Goal: Understand process/instructions: Learn how to perform a task or action

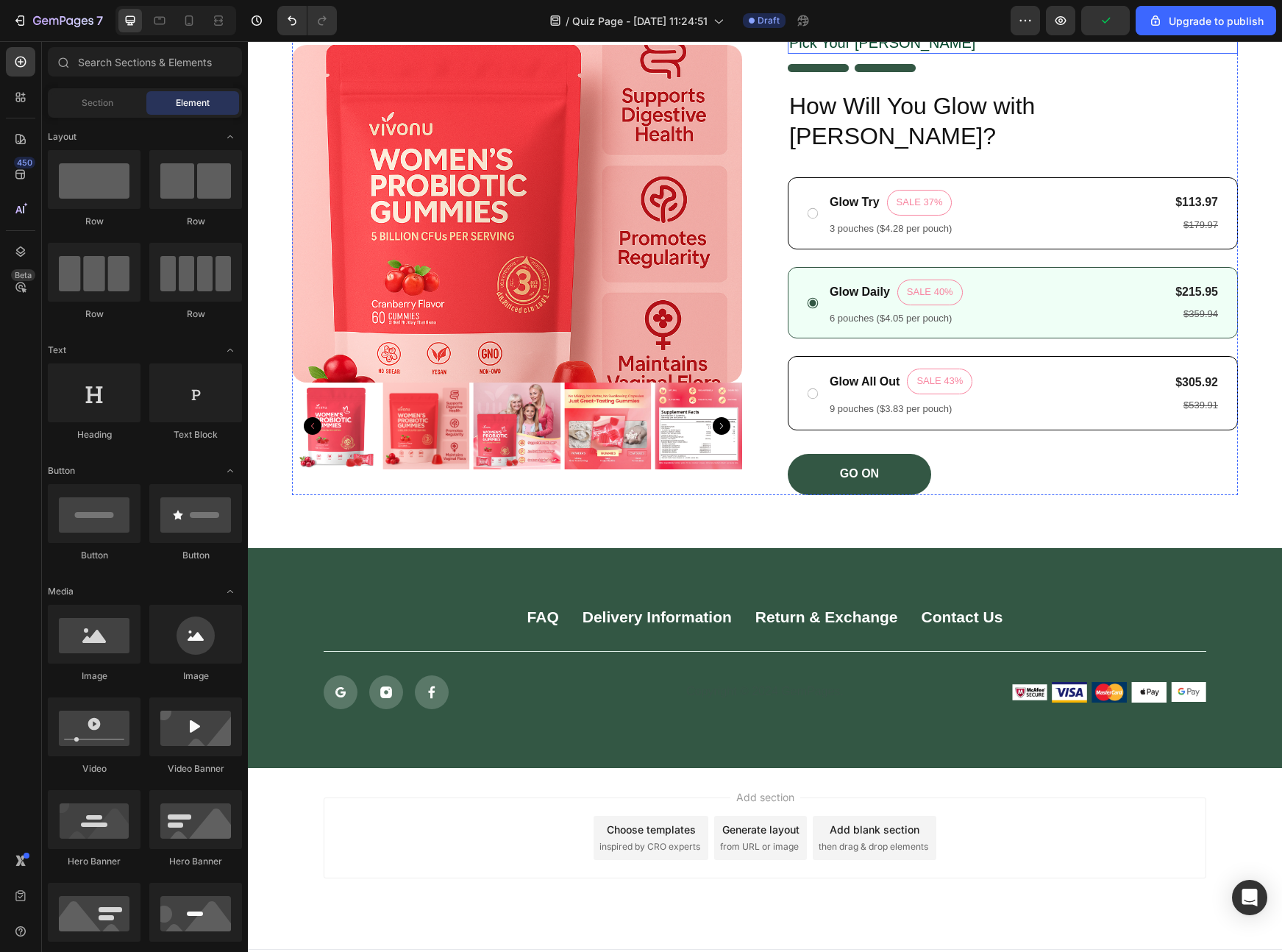
scroll to position [66, 0]
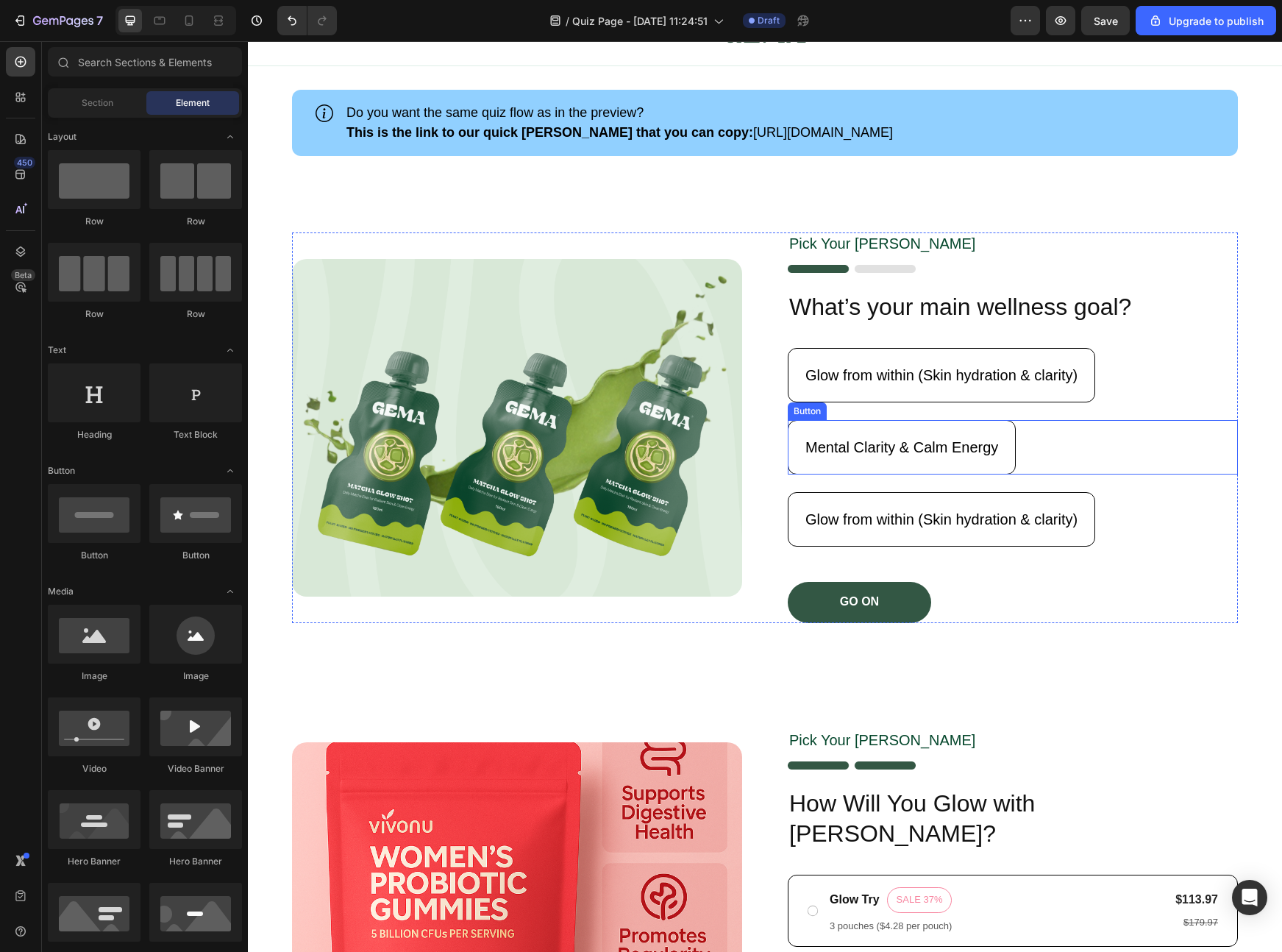
click at [1150, 426] on div "Mental Clarity & Calm Energy Button" at bounding box center [1013, 447] width 451 height 55
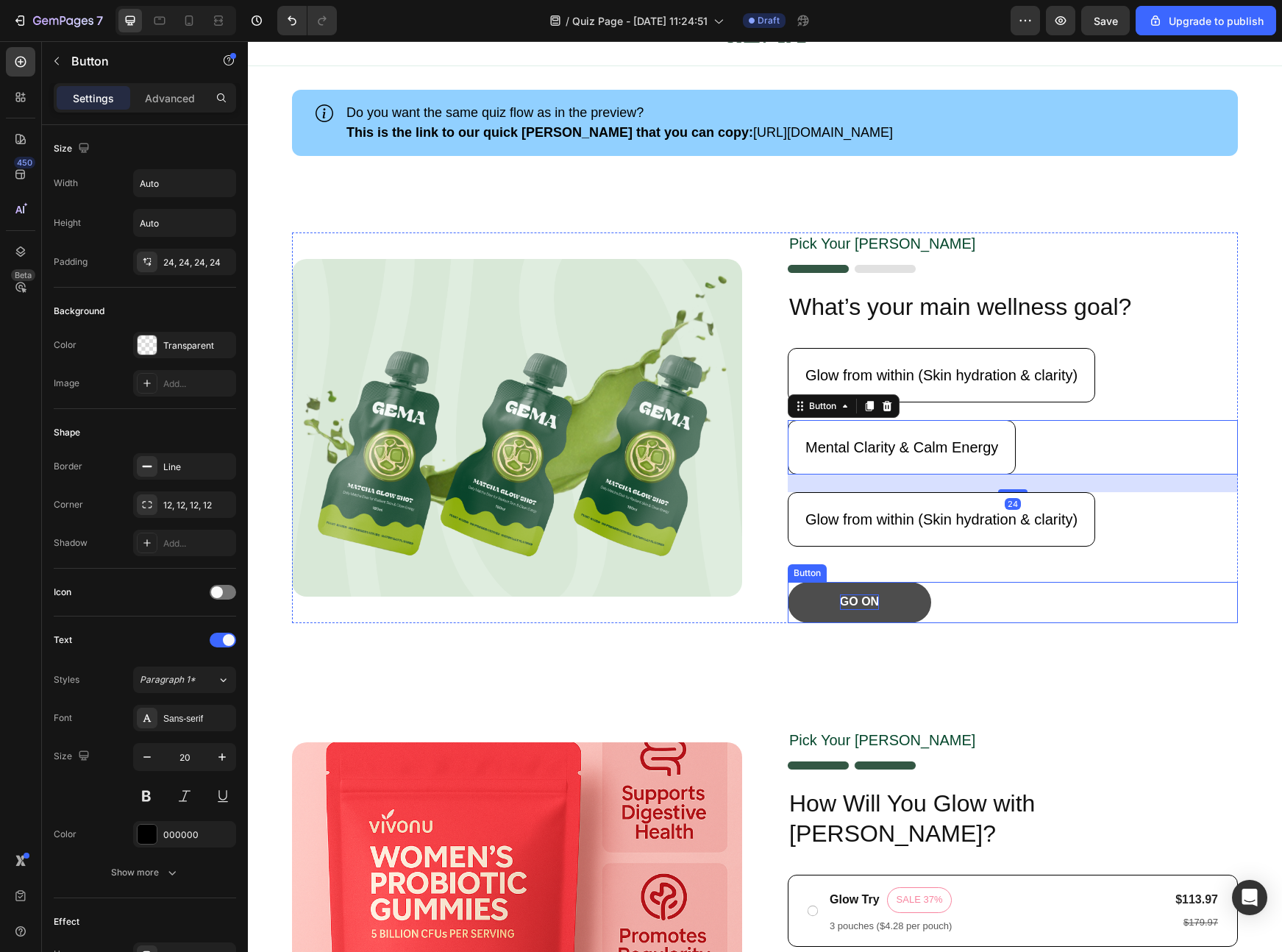
click at [845, 601] on p "GO ON" at bounding box center [859, 602] width 39 height 16
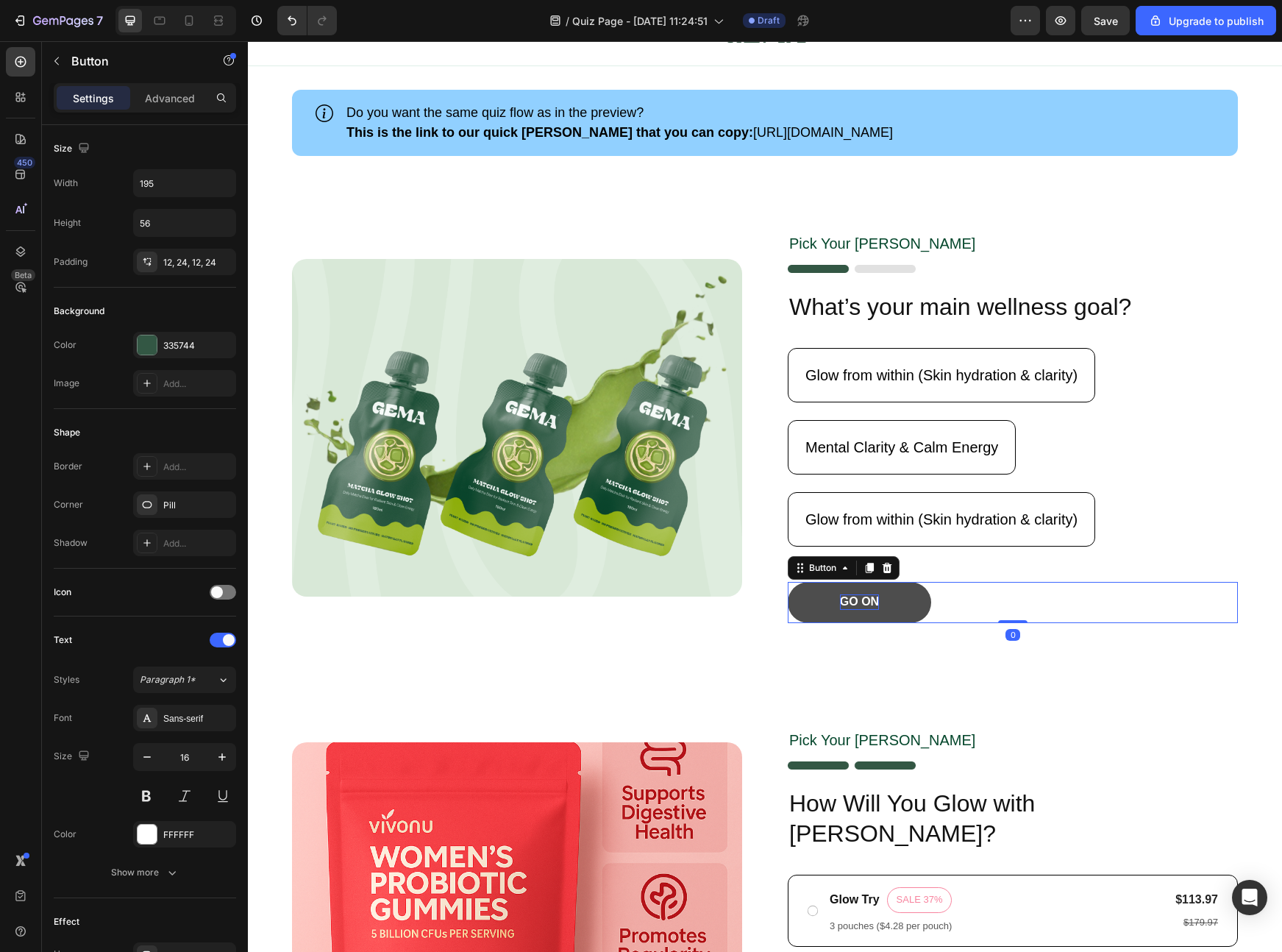
click at [846, 600] on p "GO ON" at bounding box center [859, 602] width 39 height 16
click at [1001, 603] on div "GO ON Button 0" at bounding box center [1013, 602] width 451 height 41
click at [729, 136] on p "This is the link to our quick [PERSON_NAME] that you can copy: [URL][DOMAIN_NAM…" at bounding box center [620, 132] width 547 height 20
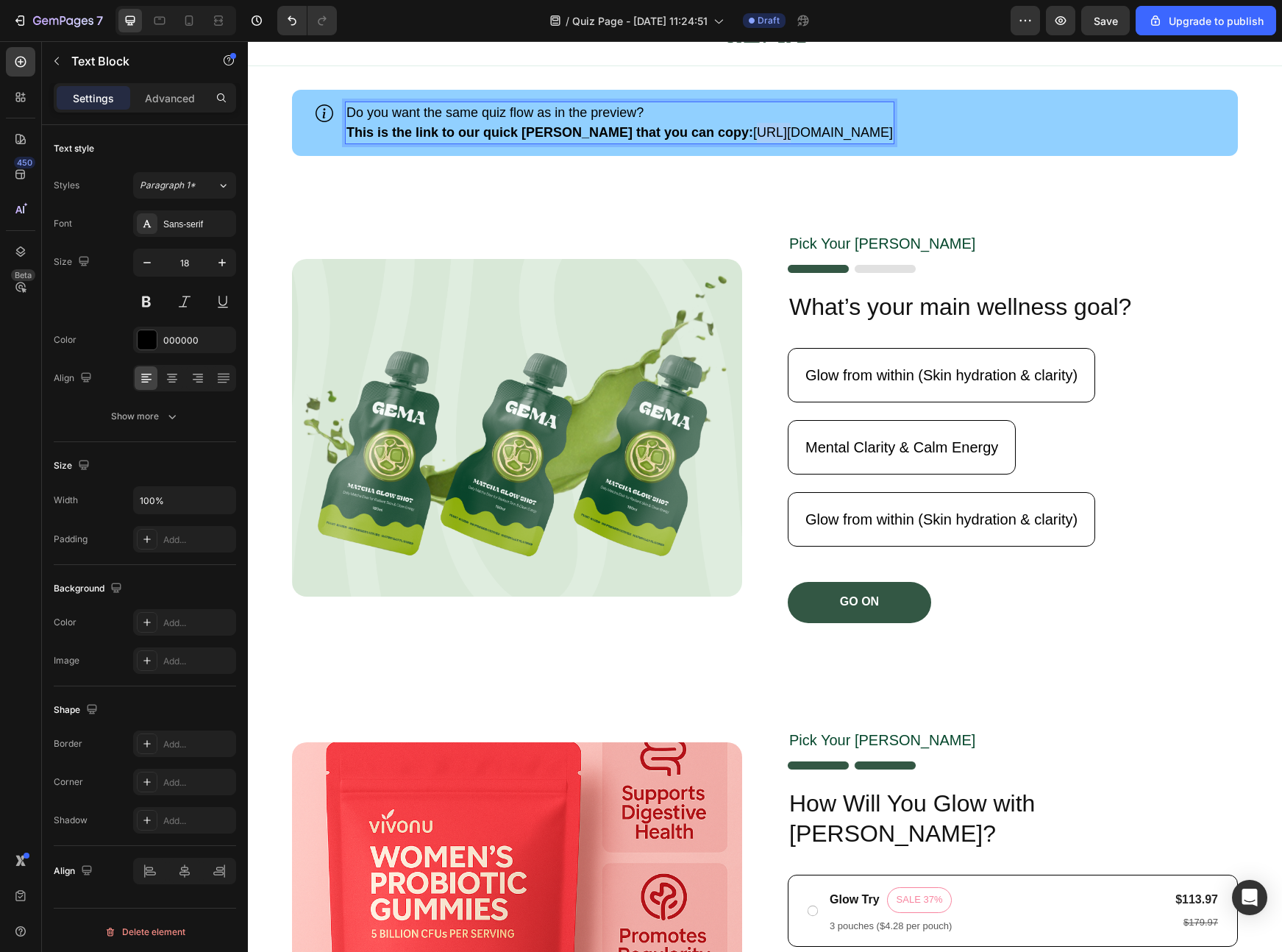
click at [725, 134] on p "This is the link to our quick [PERSON_NAME] that you can copy: [URL][DOMAIN_NAM…" at bounding box center [620, 132] width 547 height 20
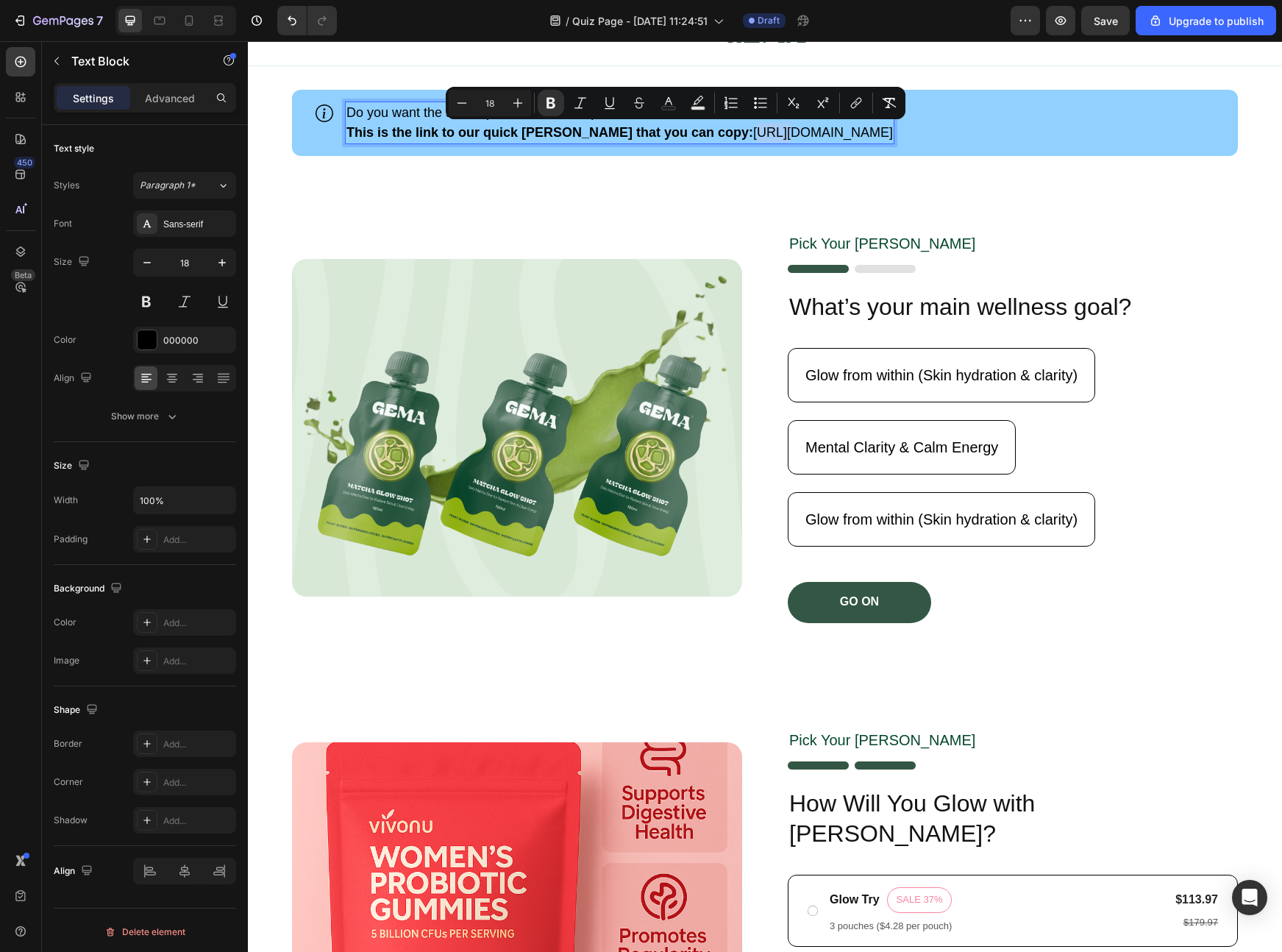
click at [718, 133] on p "This is the link to our quick [PERSON_NAME] that you can copy: [URL][DOMAIN_NAM…" at bounding box center [620, 132] width 547 height 20
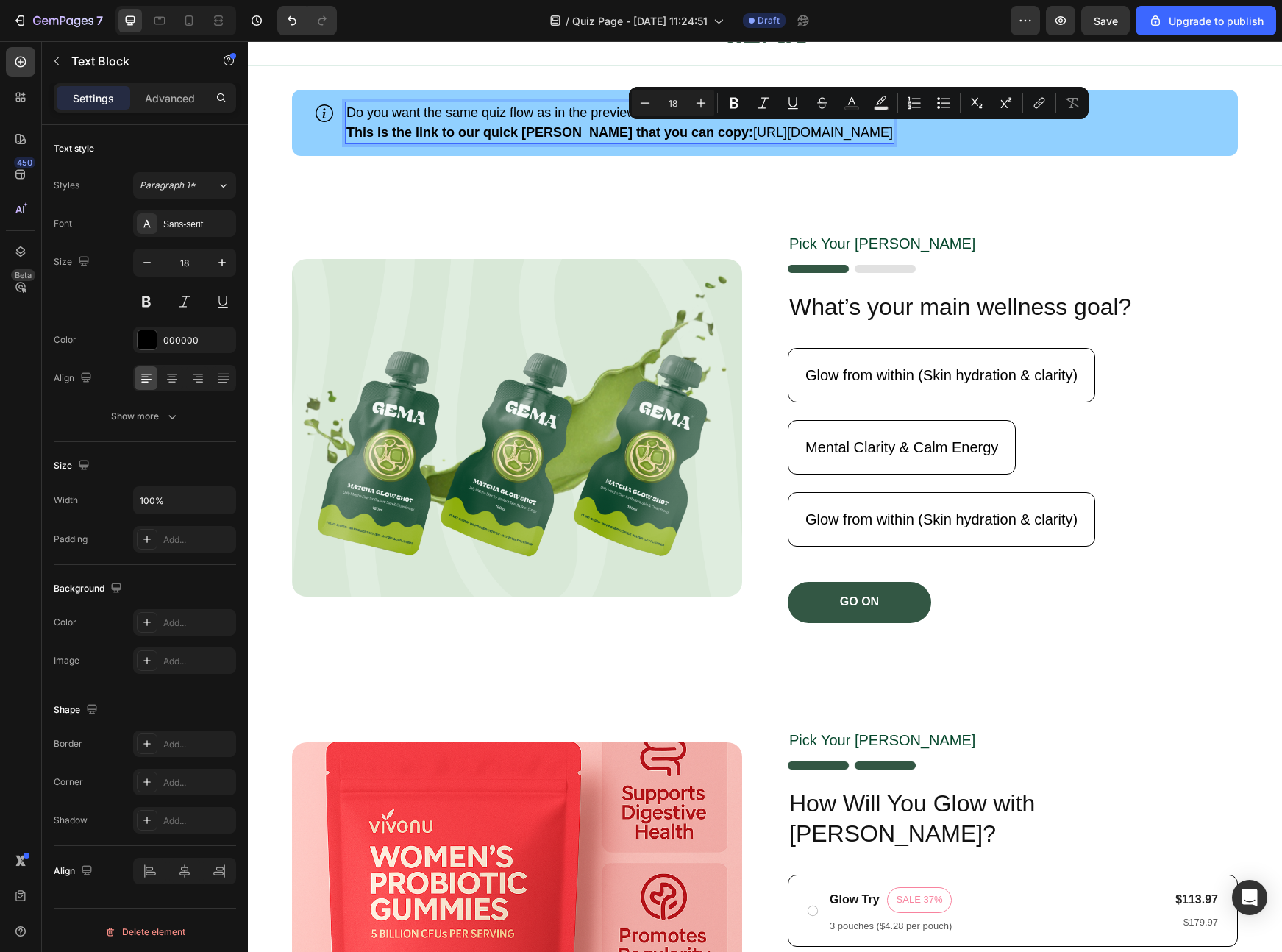
drag, startPoint x: 712, startPoint y: 132, endPoint x: 1005, endPoint y: 133, distance: 293.0
click at [893, 133] on p "This is the link to our quick [PERSON_NAME] that you can copy: [URL][DOMAIN_NAM…" at bounding box center [620, 132] width 547 height 20
copy p "[URL][DOMAIN_NAME]"
click at [903, 265] on img at bounding box center [852, 269] width 128 height 8
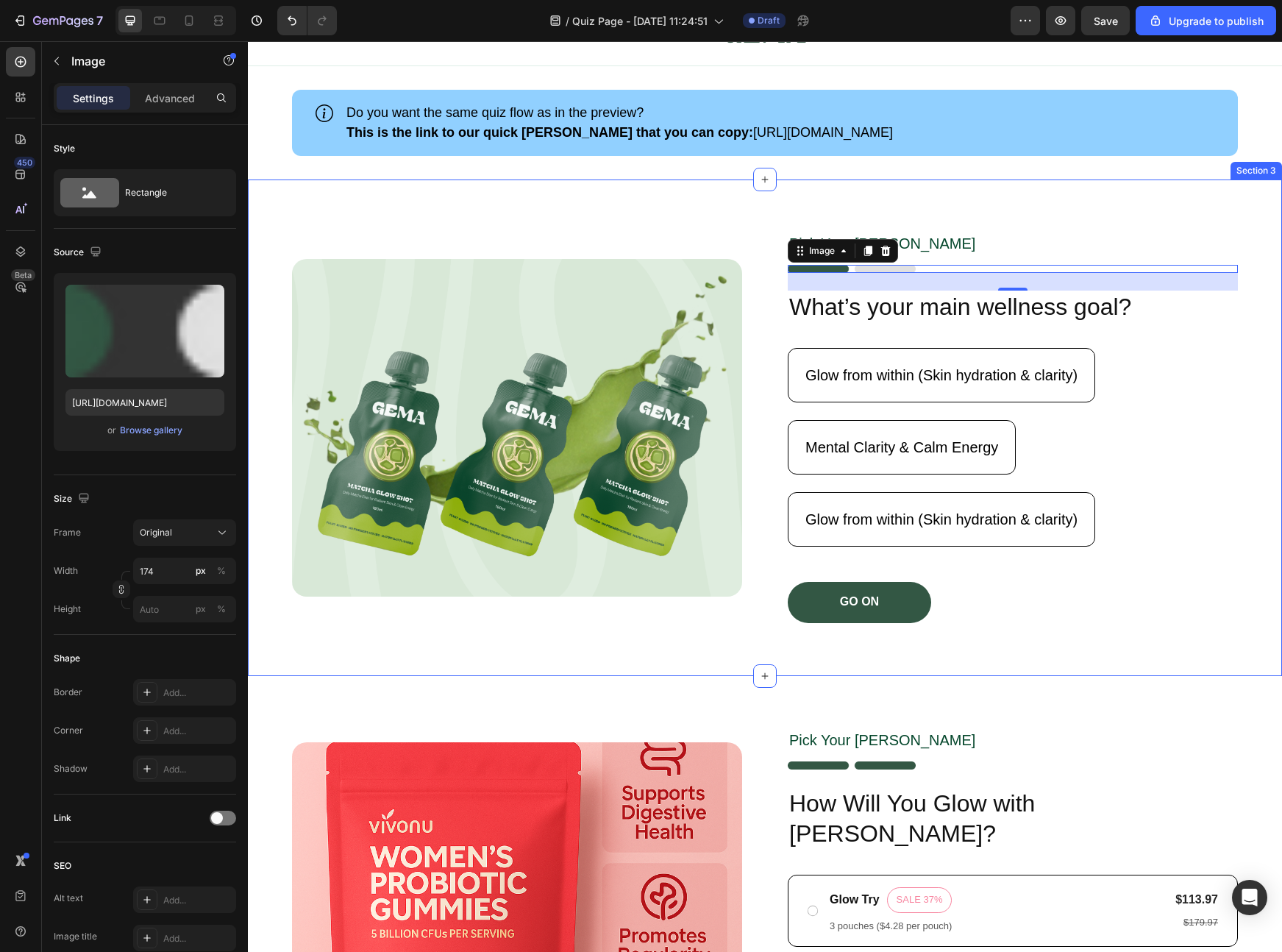
click at [1093, 230] on div "Image Pick Your [PERSON_NAME] Text Block Image 24 What’s your main wellness goa…" at bounding box center [765, 427] width 1035 height 496
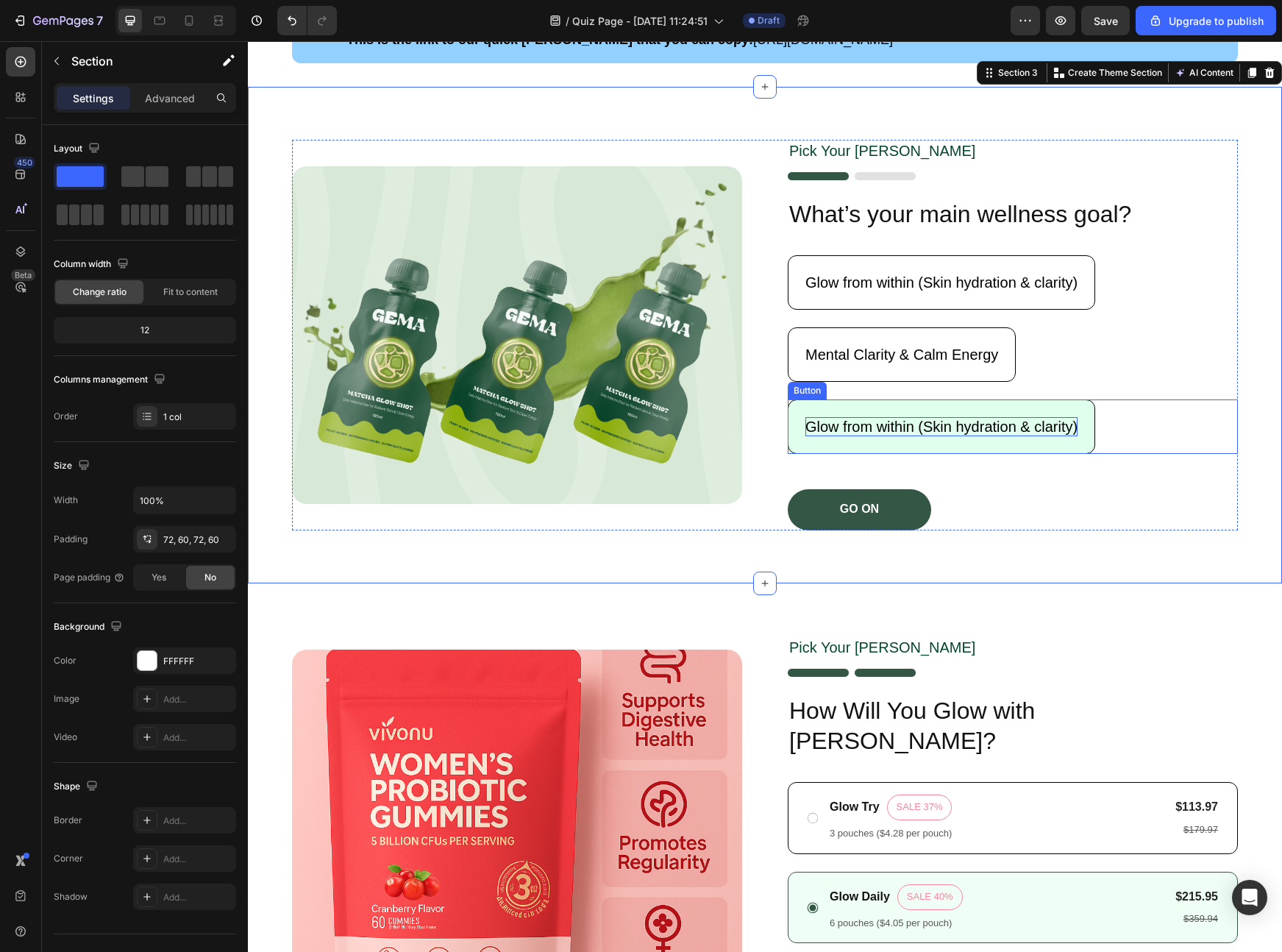
scroll to position [258, 0]
